Goal: Contribute content

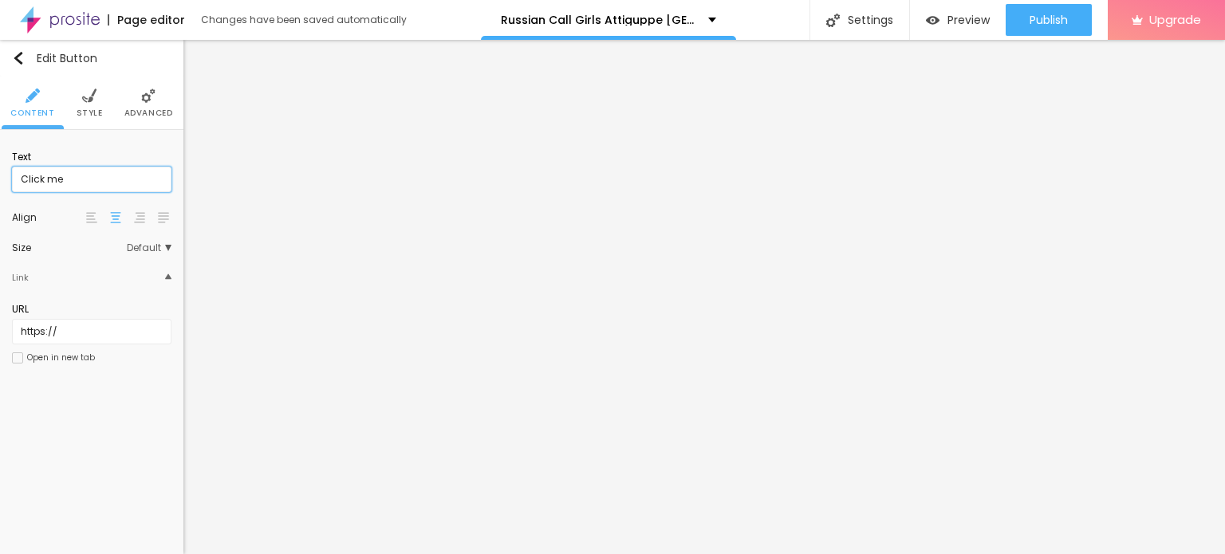
click at [92, 176] on input "Click me" at bounding box center [91, 180] width 159 height 26
paste input "WhatsApp Me [PHONE_NUMBER]"
type input "WhatsApp Me [PHONE_NUMBER]"
click at [88, 327] on input "https://" at bounding box center [91, 332] width 159 height 26
paste input "[DOMAIN_NAME][URL]"
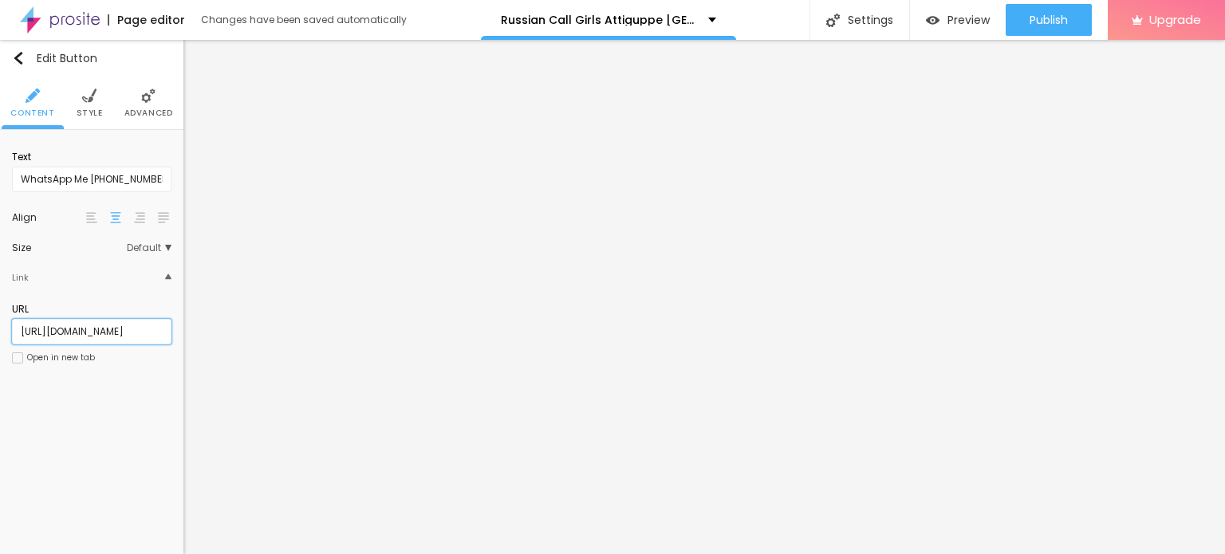
scroll to position [0, 1]
type input "[URL][DOMAIN_NAME]"
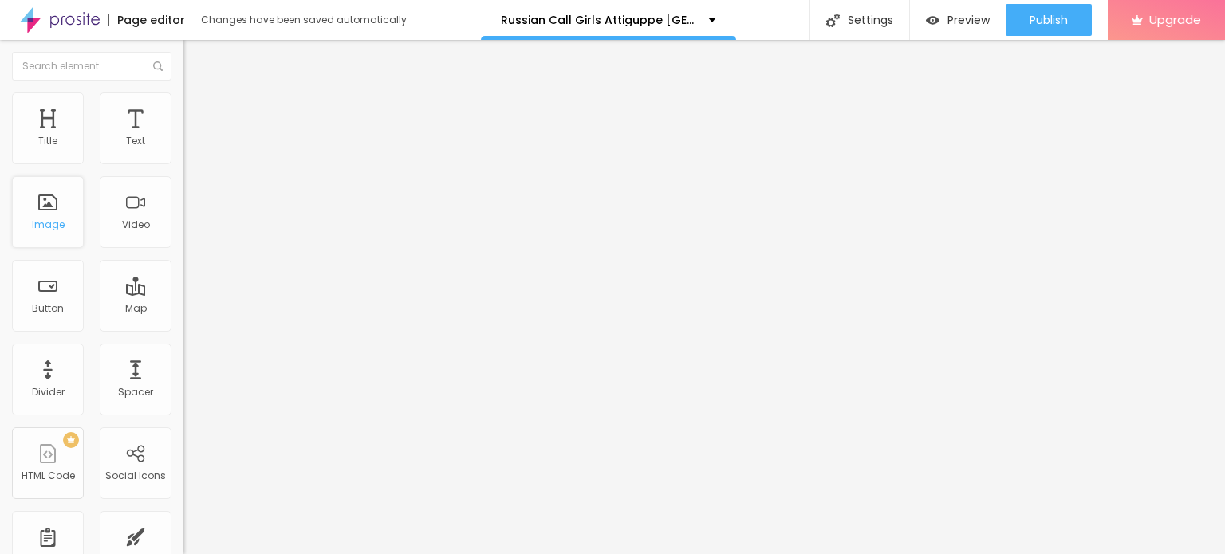
click at [58, 223] on div "Image" at bounding box center [48, 224] width 33 height 11
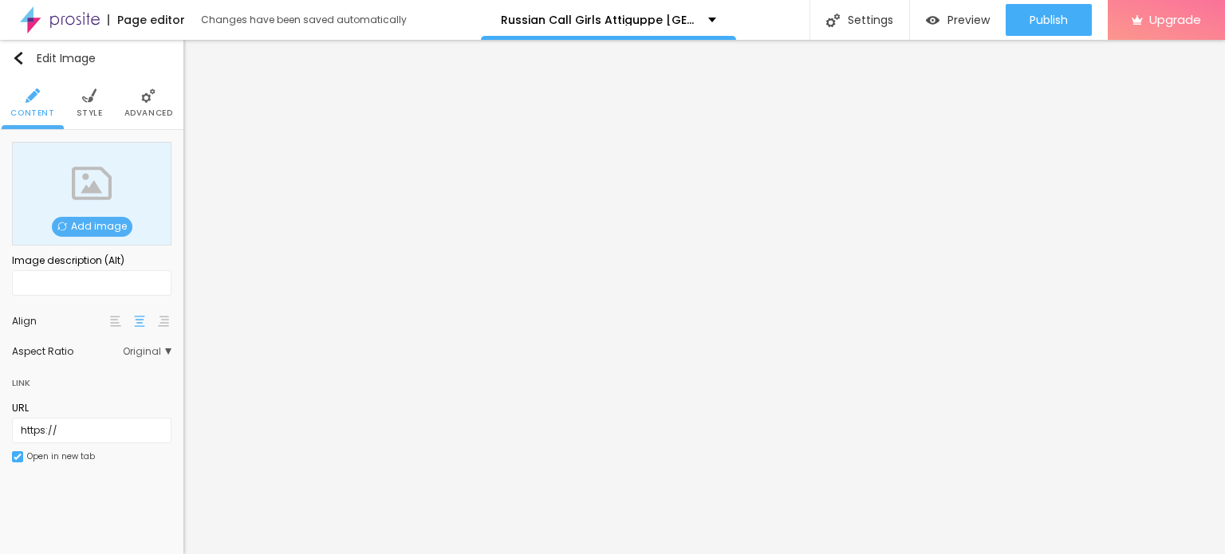
click at [99, 218] on span "Add image" at bounding box center [92, 227] width 81 height 20
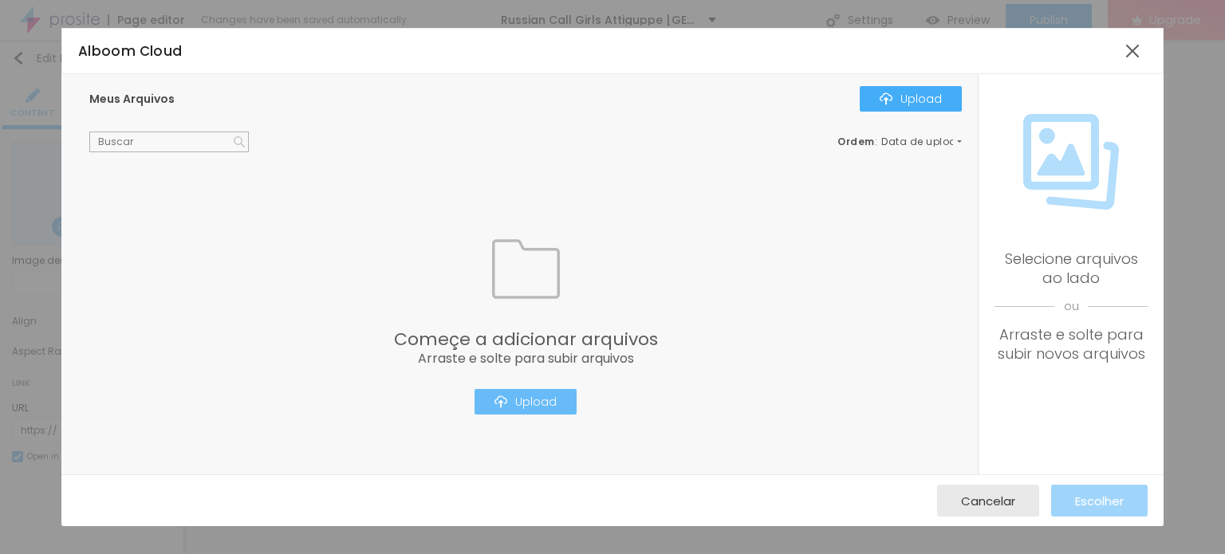
click at [523, 408] on button "Upload" at bounding box center [525, 402] width 102 height 26
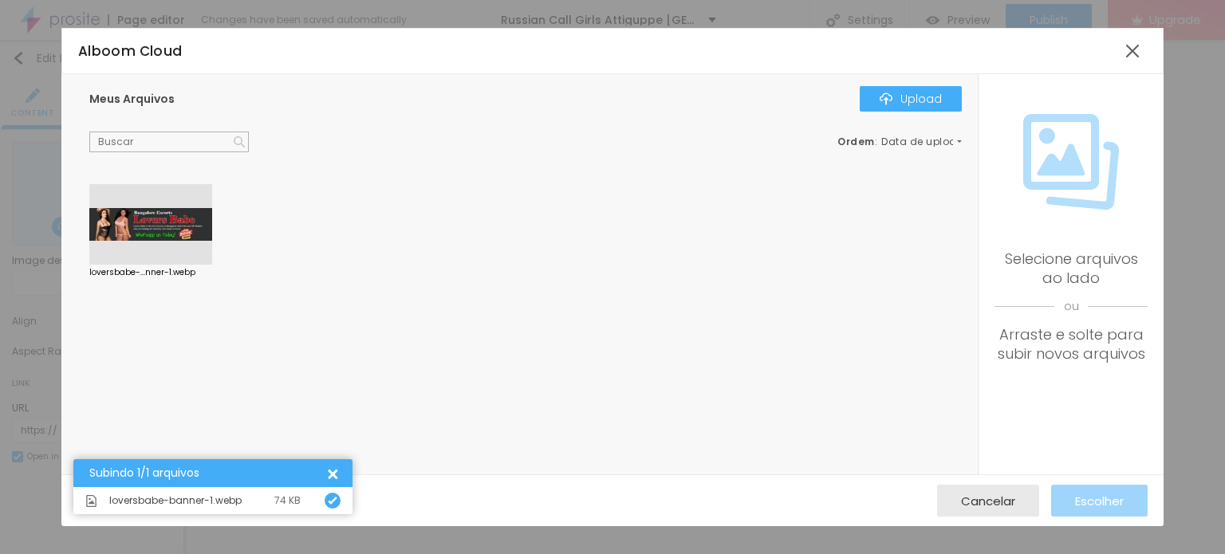
click at [170, 216] on div at bounding box center [150, 224] width 123 height 81
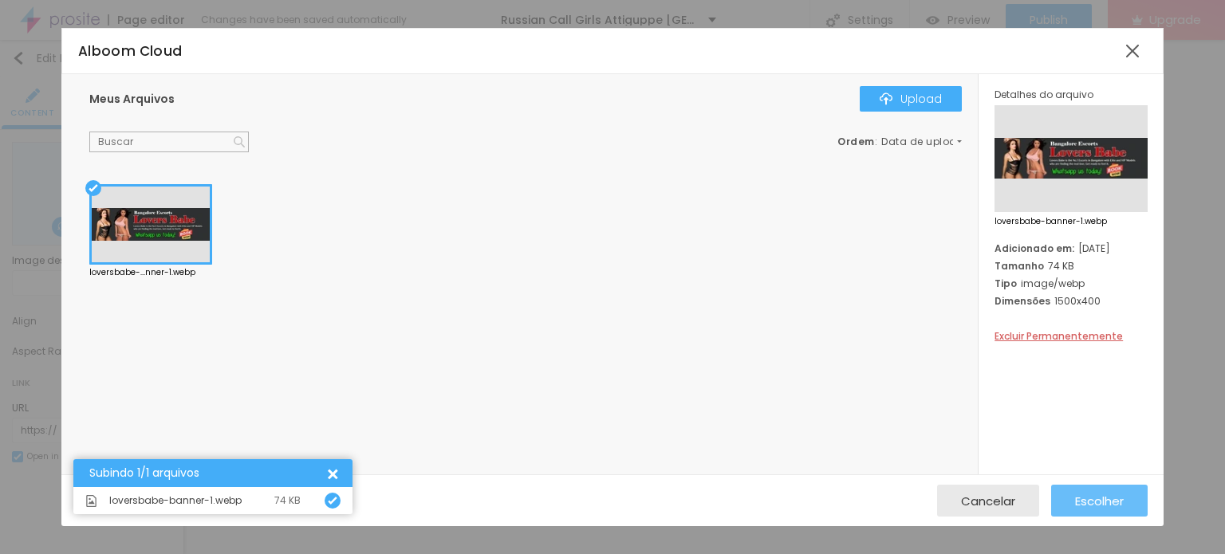
click at [1095, 500] on span "Escolher" at bounding box center [1099, 501] width 49 height 14
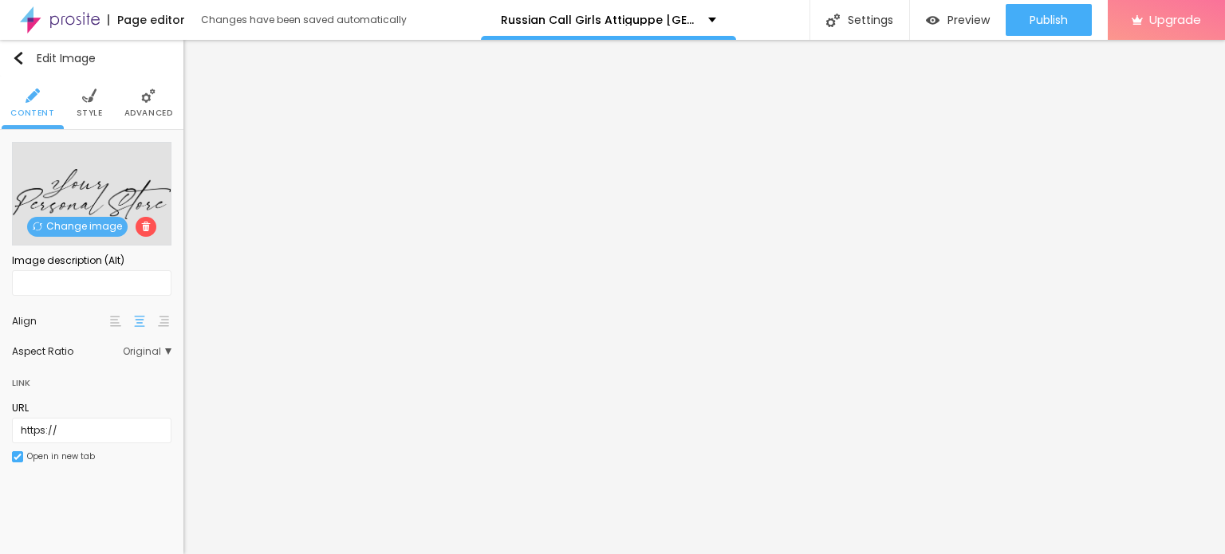
click at [92, 225] on span "Change image" at bounding box center [77, 227] width 100 height 20
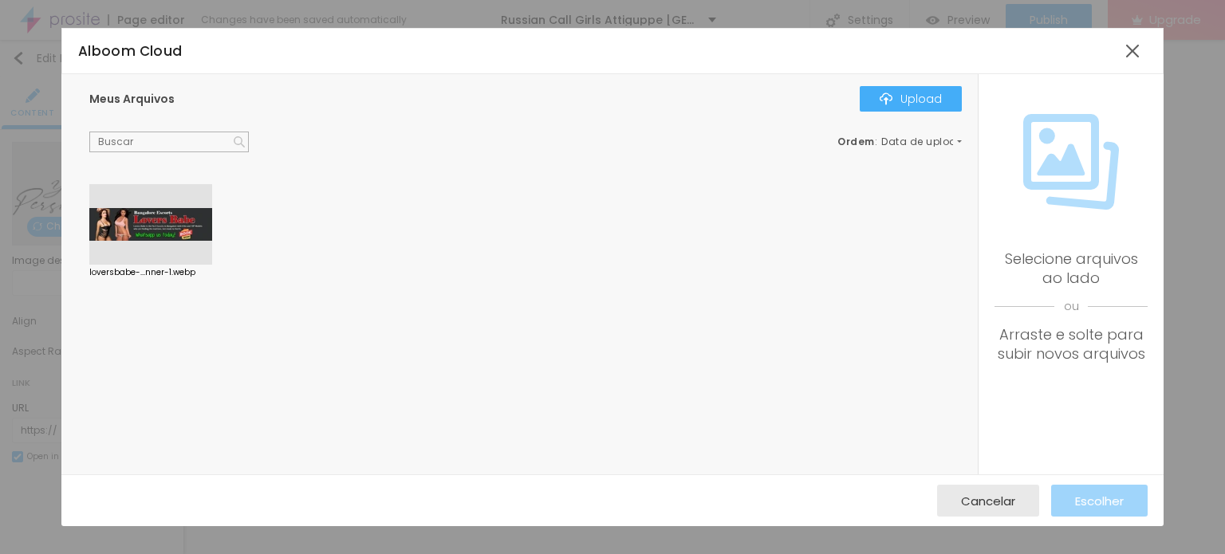
click at [178, 230] on div at bounding box center [150, 224] width 123 height 81
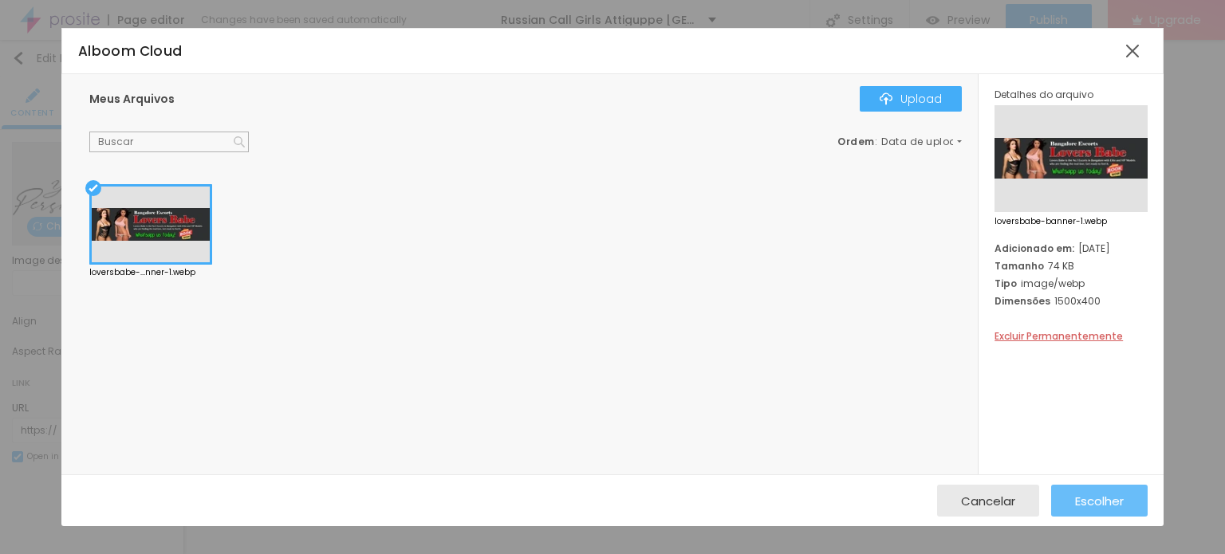
click at [1071, 488] on button "Escolher" at bounding box center [1099, 501] width 96 height 32
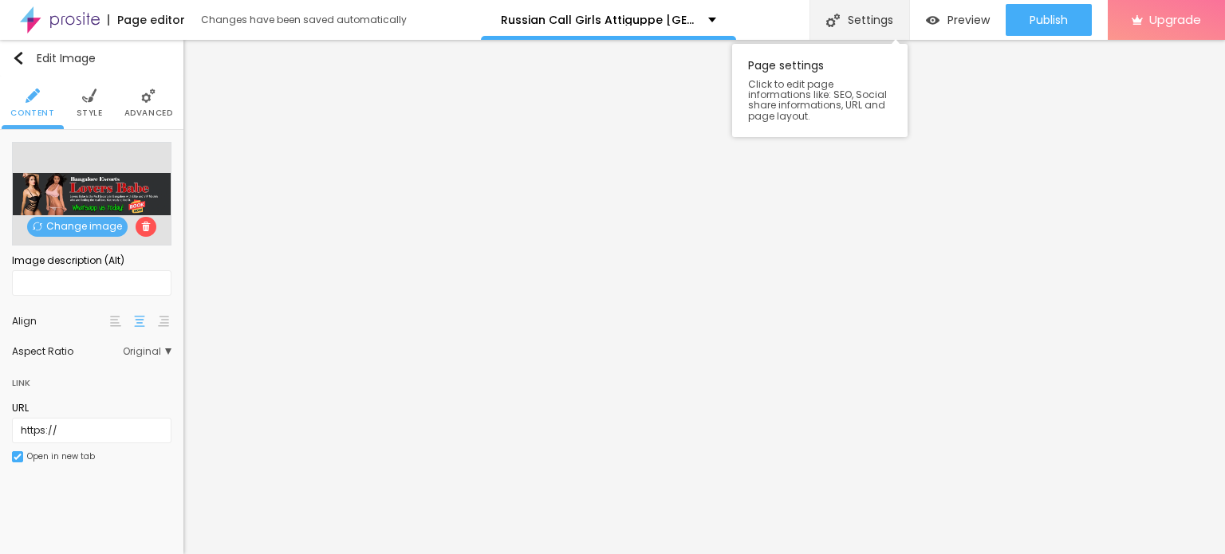
click at [855, 17] on div "Settings" at bounding box center [859, 20] width 100 height 40
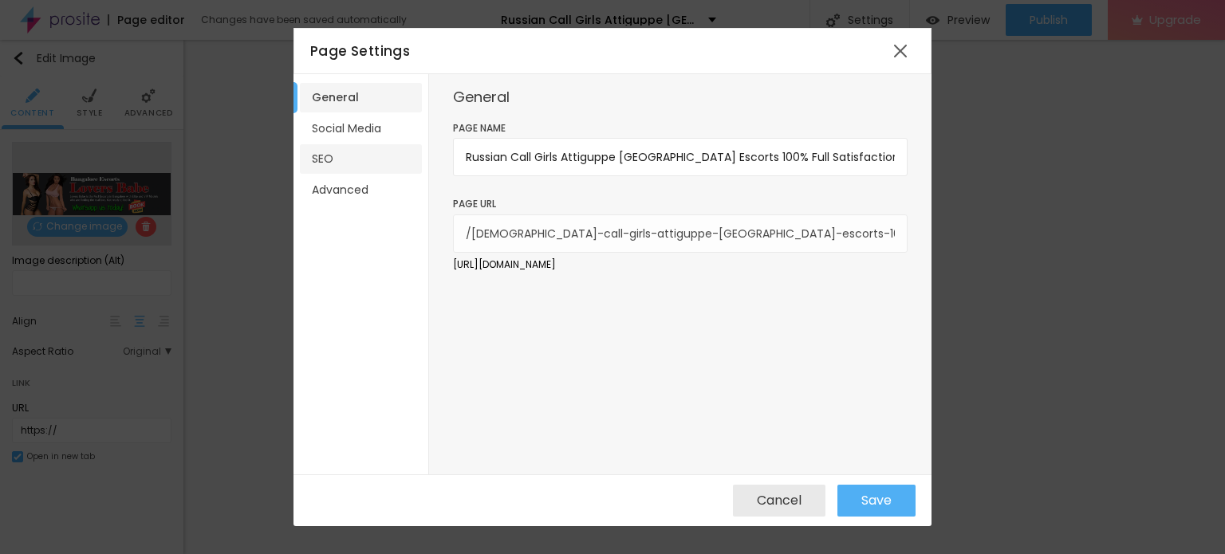
click at [328, 155] on li "SEO" at bounding box center [361, 158] width 122 height 29
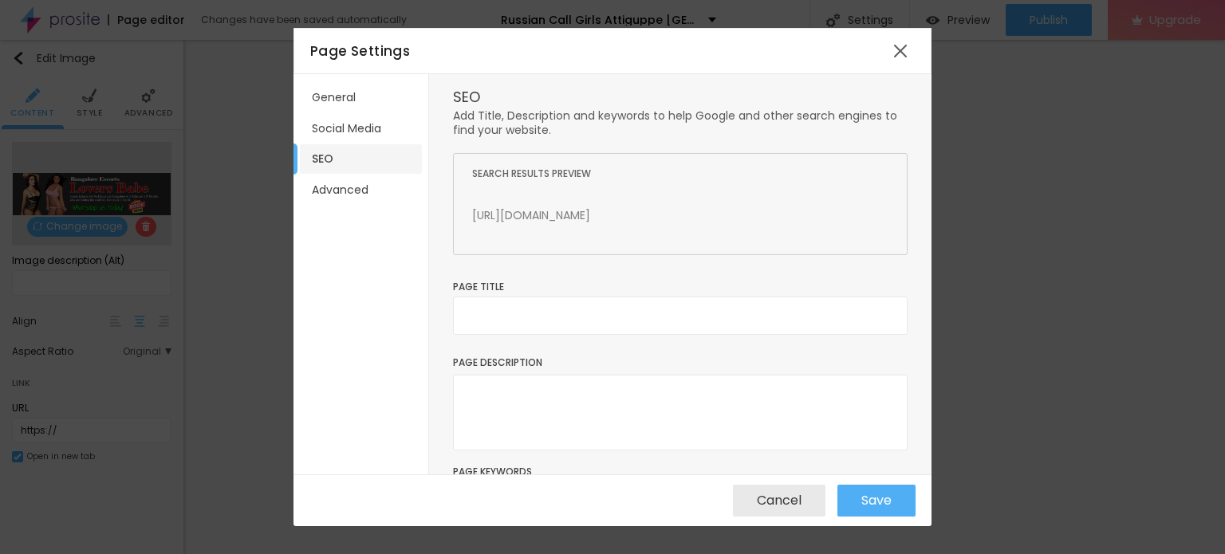
scroll to position [128, 0]
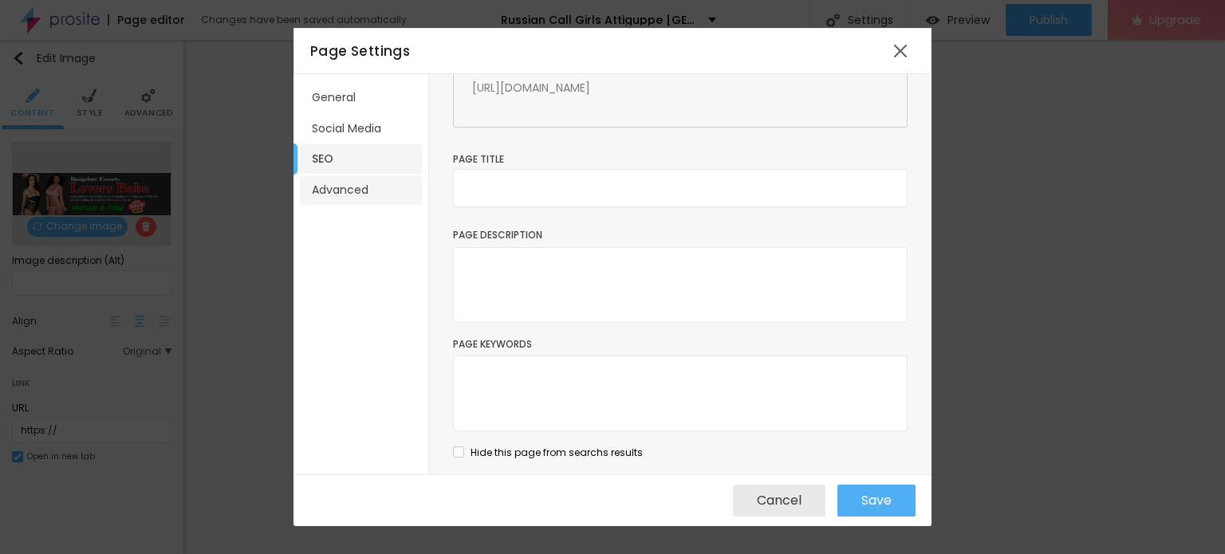
click at [350, 178] on li "Advanced" at bounding box center [361, 189] width 122 height 29
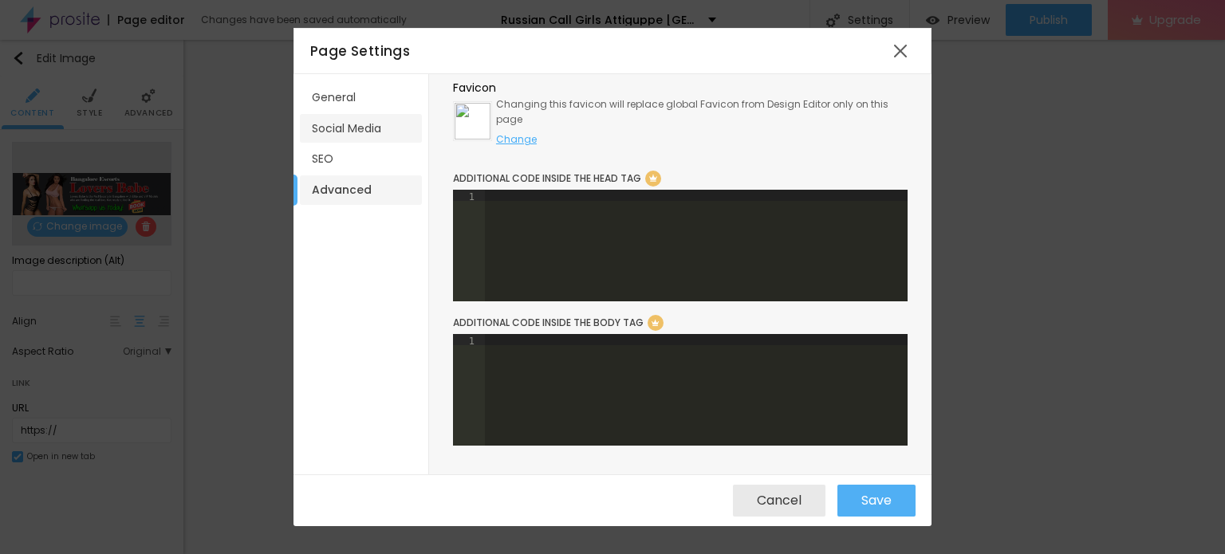
click at [344, 126] on li "Social Media" at bounding box center [361, 128] width 122 height 29
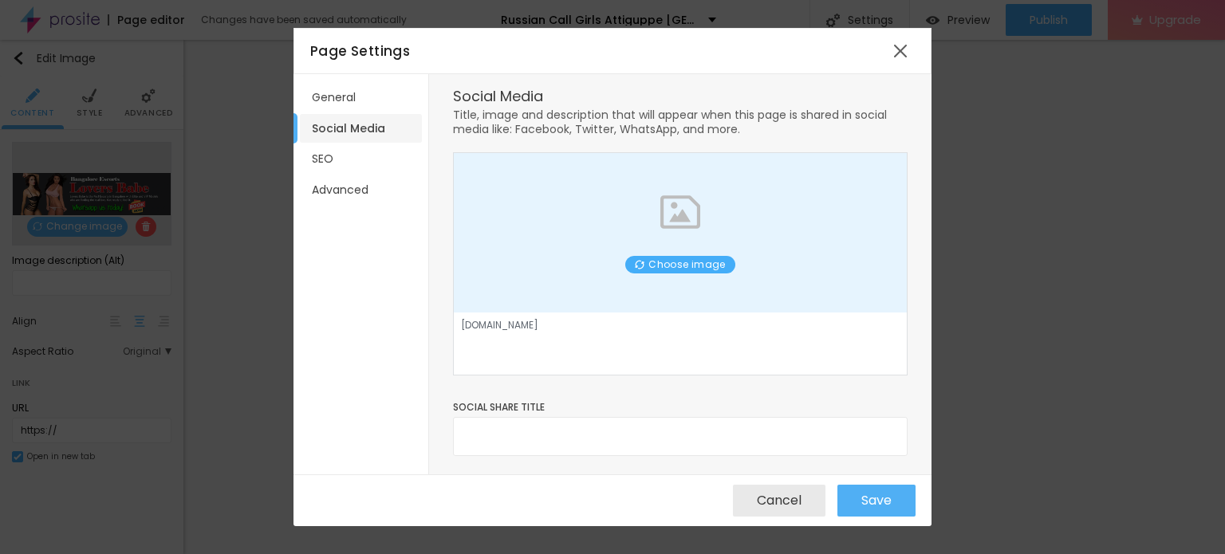
scroll to position [0, 0]
click at [348, 88] on li "General" at bounding box center [361, 97] width 122 height 29
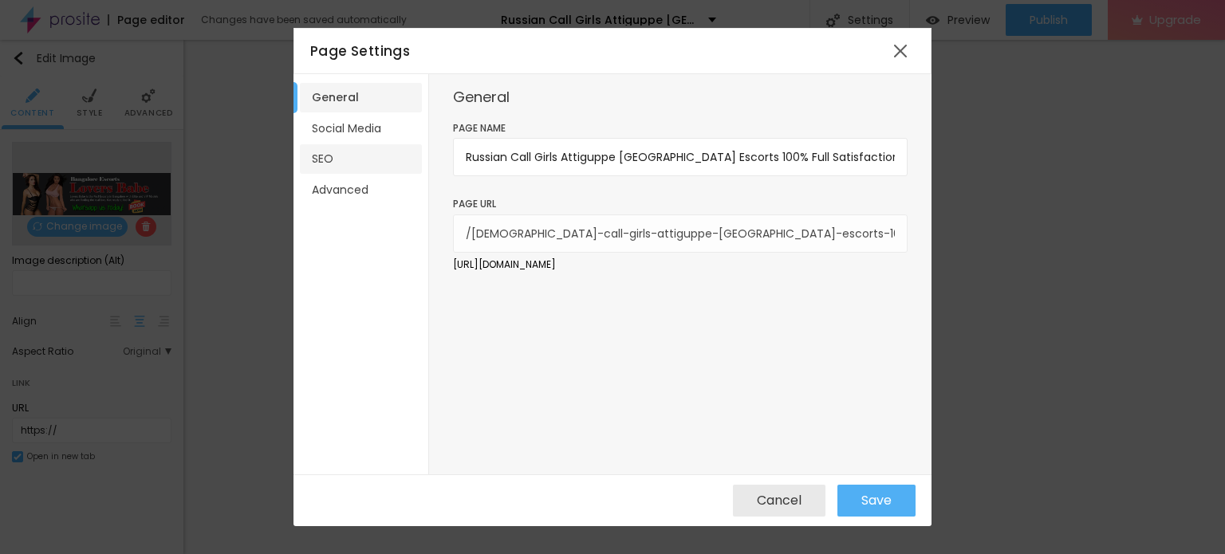
click at [330, 161] on li "SEO" at bounding box center [361, 158] width 122 height 29
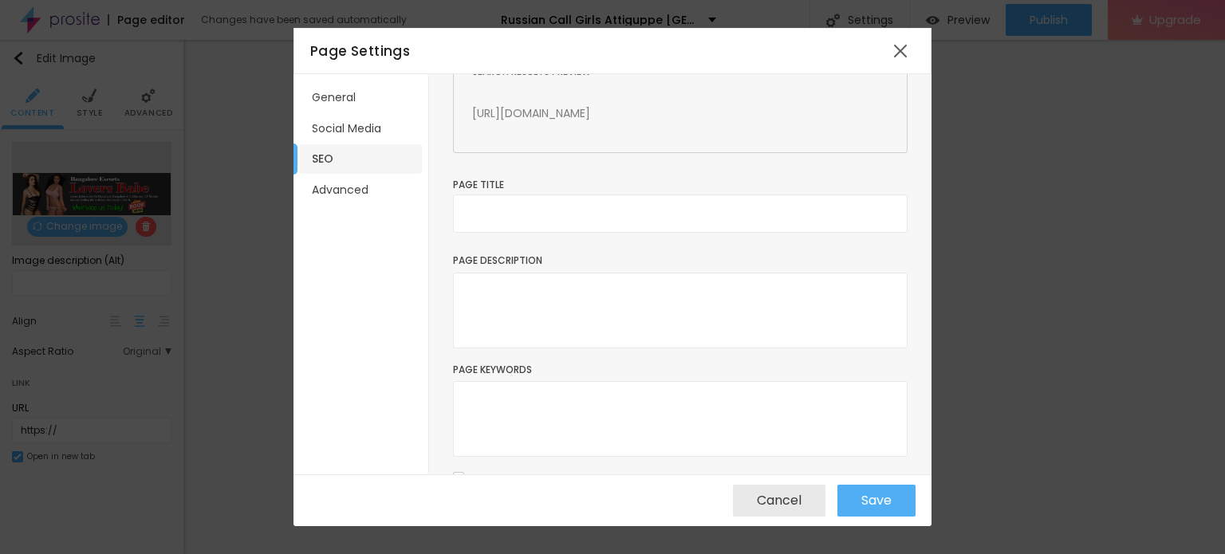
scroll to position [128, 0]
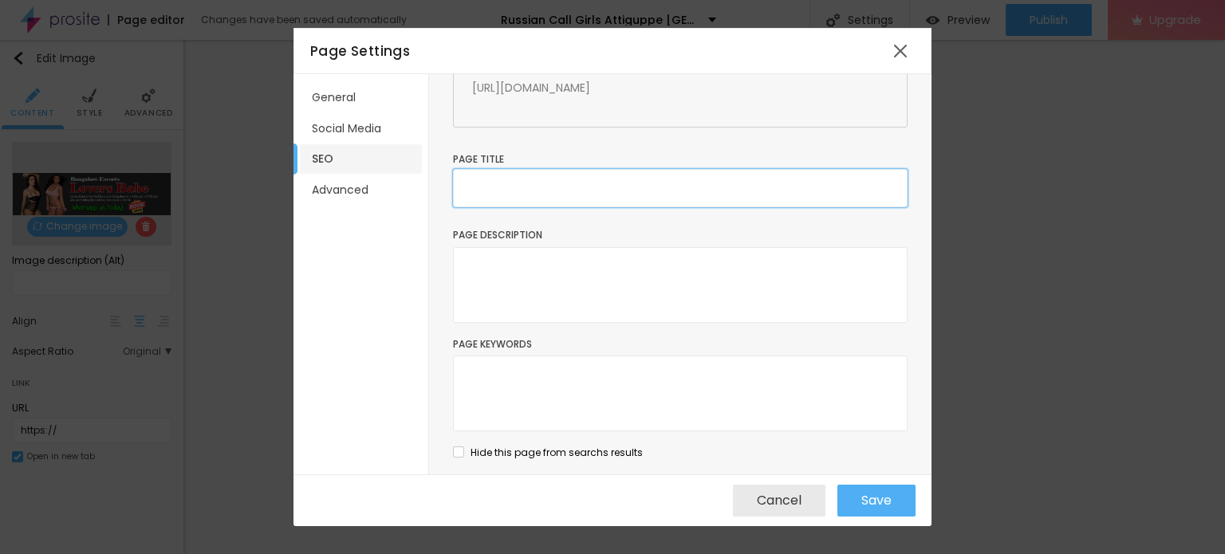
click at [520, 187] on input "text" at bounding box center [680, 188] width 454 height 38
paste input "Russian Call Girls Attiguppe [GEOGRAPHIC_DATA] Escorts 100% Full Satisfaction"
type input "Russian Call Girls Attiguppe [GEOGRAPHIC_DATA] Escorts 100% Full Satisfaction"
click at [561, 281] on textarea at bounding box center [680, 285] width 454 height 76
paste textarea "Russian Call Girls Attiguppe [GEOGRAPHIC_DATA] Escorts 100% Full Satisfaction O…"
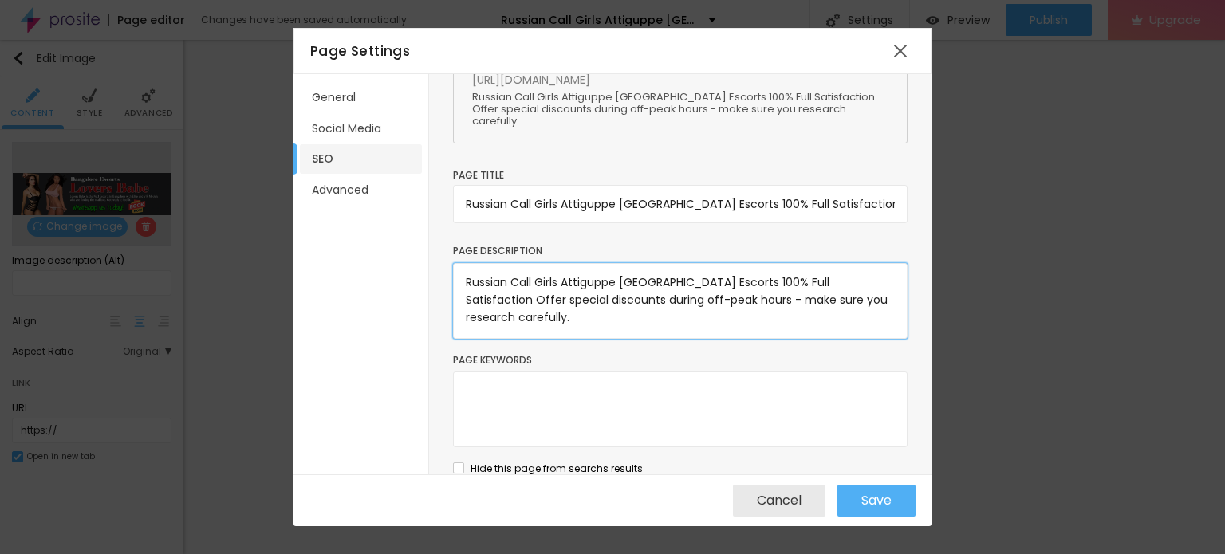
scroll to position [140, 0]
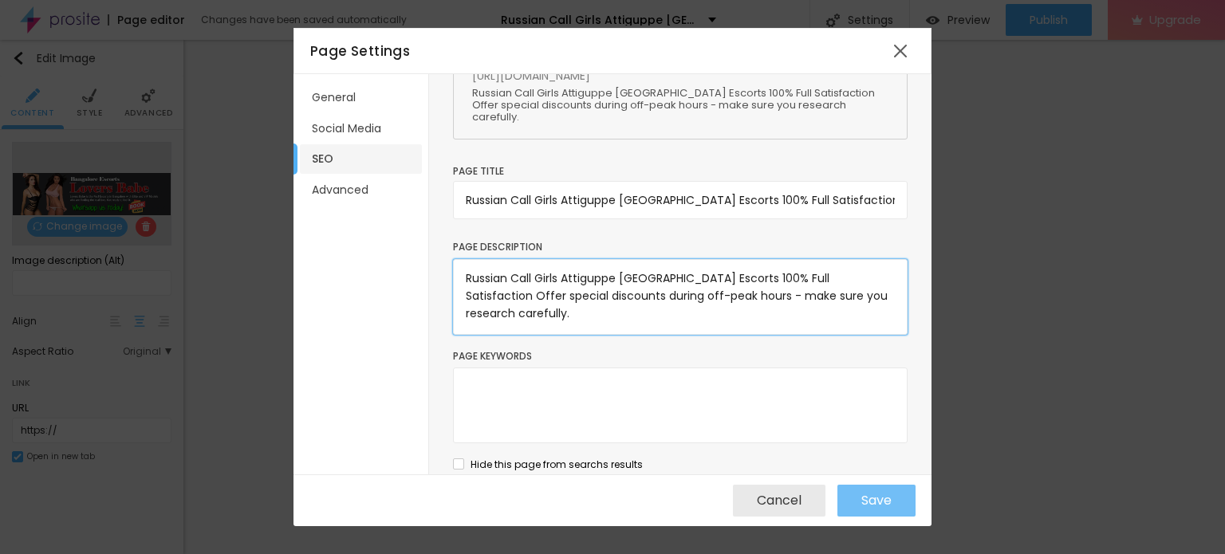
type textarea "Russian Call Girls Attiguppe [GEOGRAPHIC_DATA] Escorts 100% Full Satisfaction O…"
click at [887, 508] on span "Save" at bounding box center [876, 500] width 30 height 14
click at [875, 493] on span "Save" at bounding box center [876, 500] width 30 height 14
click at [904, 46] on div at bounding box center [900, 51] width 29 height 29
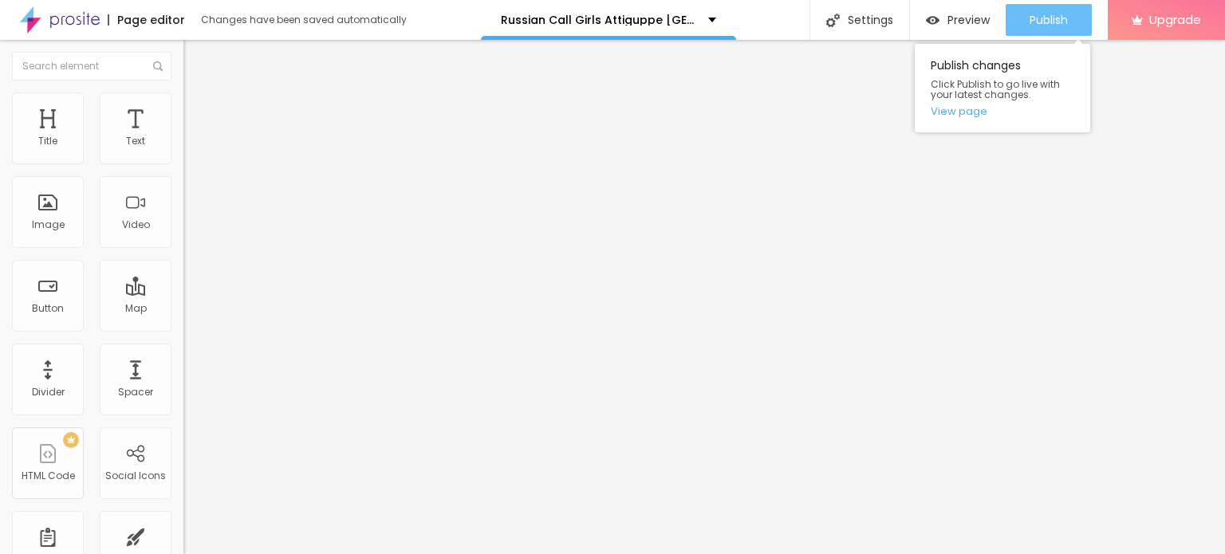
click at [1048, 16] on span "Publish" at bounding box center [1048, 20] width 38 height 13
click at [973, 113] on link "View page" at bounding box center [1001, 111] width 143 height 10
